Goal: Check status: Check status

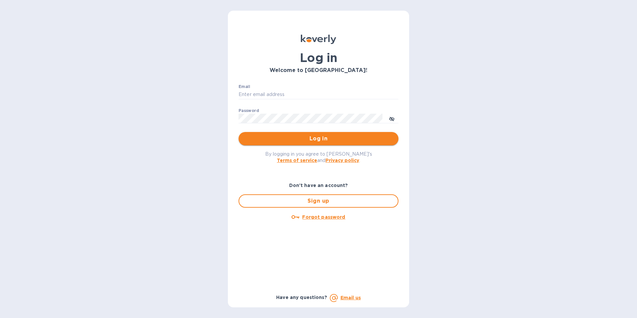
type input "[PERSON_NAME][EMAIL_ADDRESS][DOMAIN_NAME]"
click at [300, 136] on span "Log in" at bounding box center [318, 139] width 149 height 8
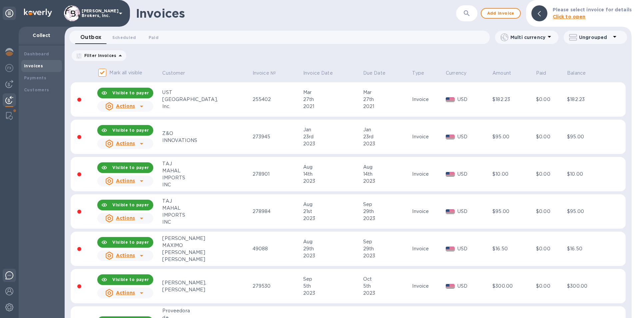
click at [7, 275] on img at bounding box center [9, 275] width 8 height 8
click at [8, 309] on img at bounding box center [9, 307] width 8 height 8
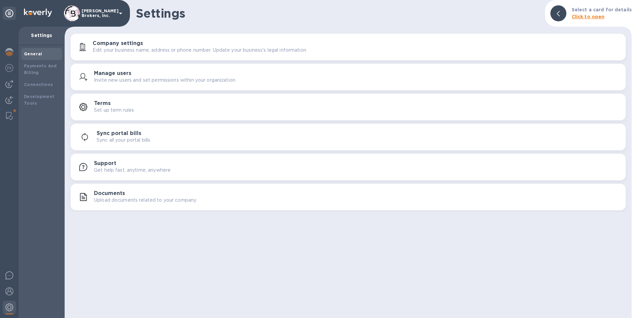
click at [107, 173] on p "Get help fast, anytime, anywhere" at bounding box center [132, 169] width 77 height 7
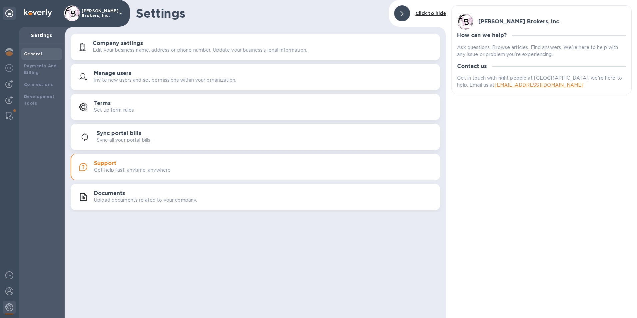
click at [476, 51] on p "Ask questions. Browse articles. Find answers. We're here to help with any issue…" at bounding box center [541, 51] width 169 height 14
click at [7, 51] on img at bounding box center [9, 52] width 8 height 8
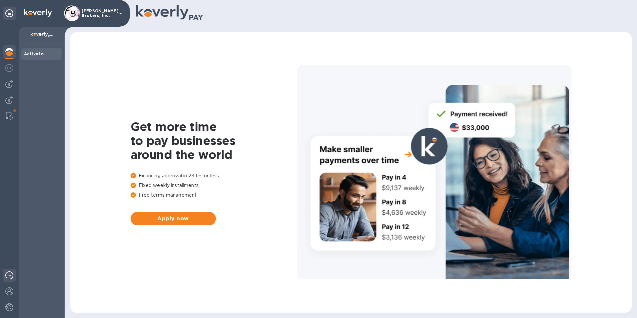
click at [7, 277] on img at bounding box center [9, 275] width 8 height 8
click at [237, 105] on div "Get more time to pay businesses around the world Financing approval in 24 hrs o…" at bounding box center [351, 172] width 548 height 267
click at [11, 68] on img at bounding box center [9, 68] width 8 height 8
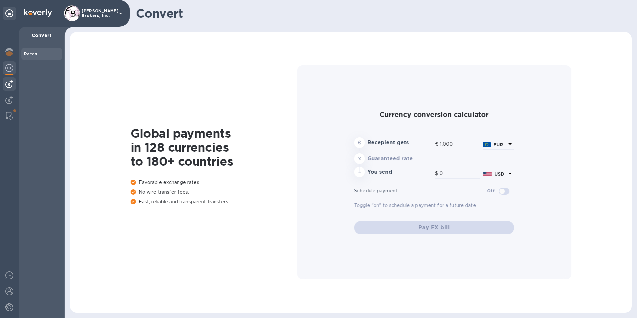
type input "1,177.77"
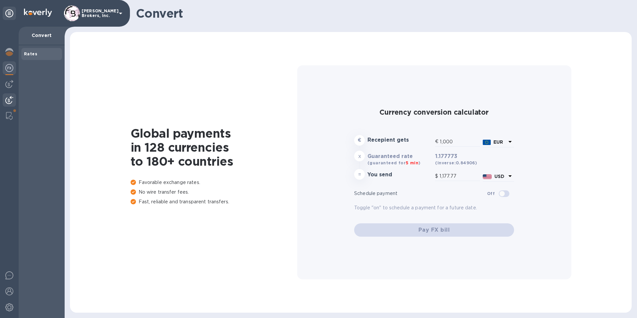
click at [9, 104] on div at bounding box center [9, 100] width 13 height 15
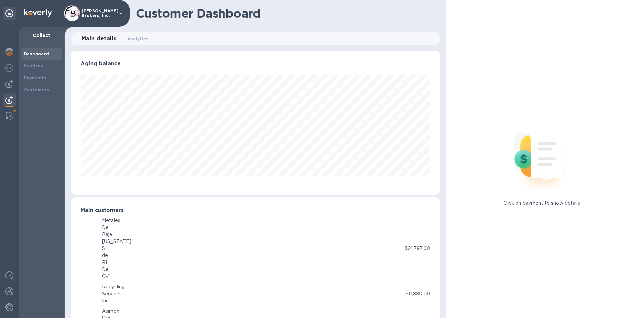
scroll to position [332817, 332594]
click at [30, 78] on b "Payments" at bounding box center [35, 77] width 22 height 5
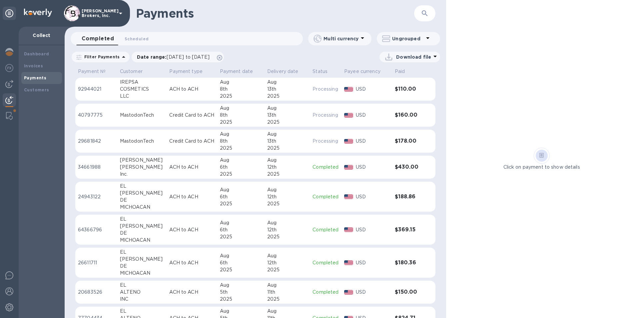
click at [240, 83] on div "Aug" at bounding box center [241, 82] width 42 height 7
